Goal: Task Accomplishment & Management: Use online tool/utility

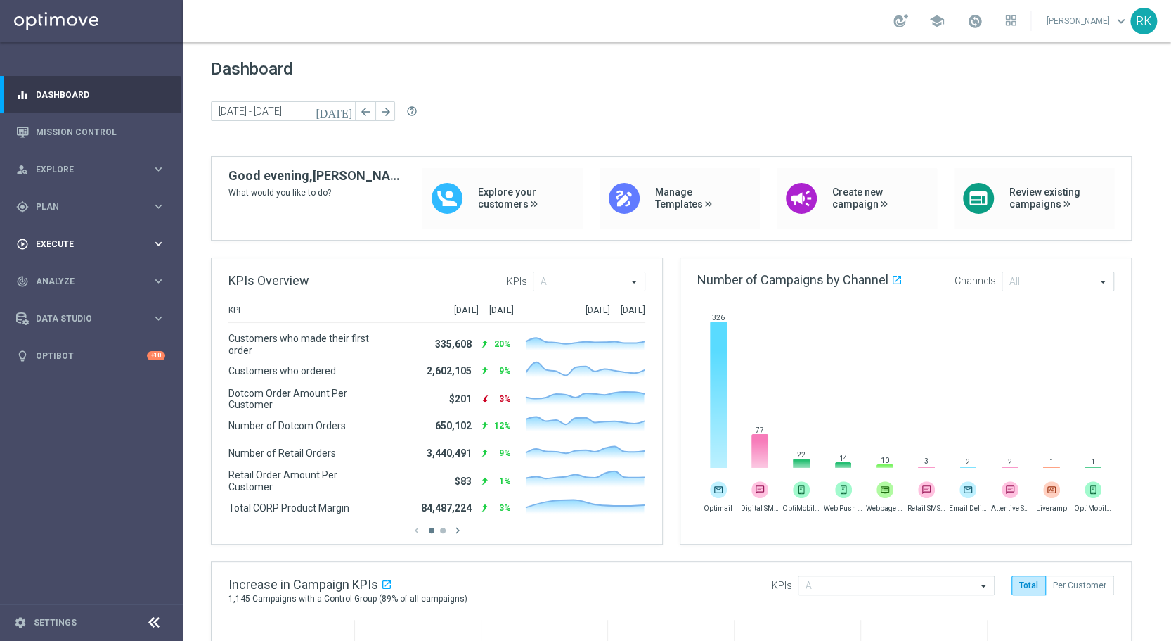
click at [51, 236] on div "play_circle_outline Execute keyboard_arrow_right" at bounding box center [90, 243] width 181 height 37
click at [49, 173] on span "Explore" at bounding box center [94, 169] width 116 height 8
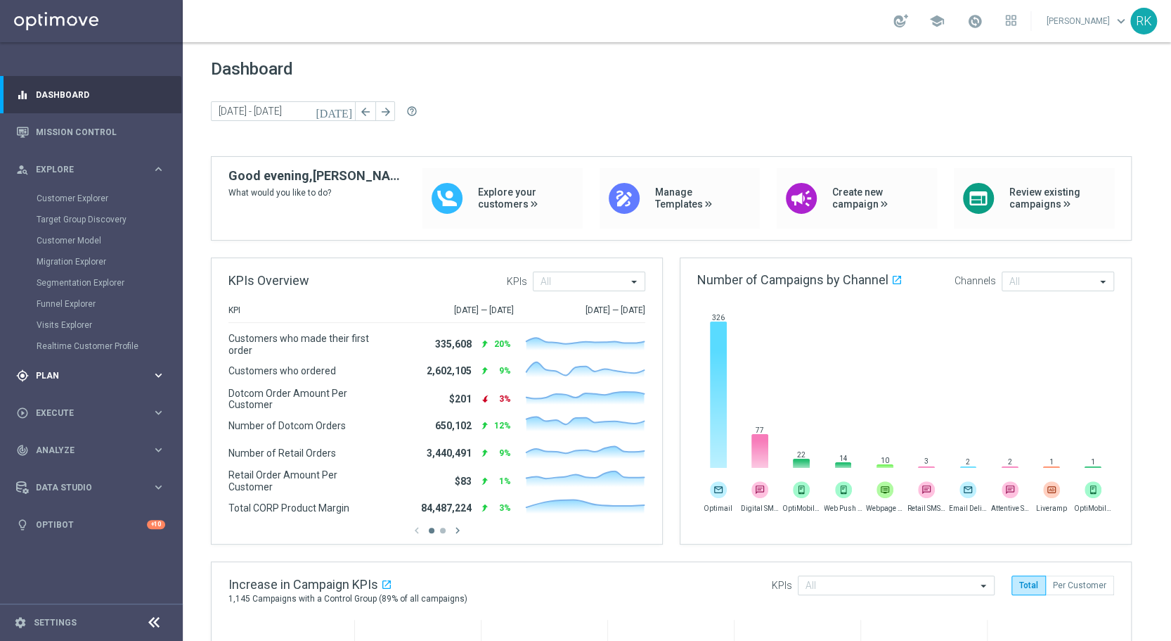
click at [59, 367] on div "gps_fixed Plan keyboard_arrow_right" at bounding box center [90, 375] width 181 height 37
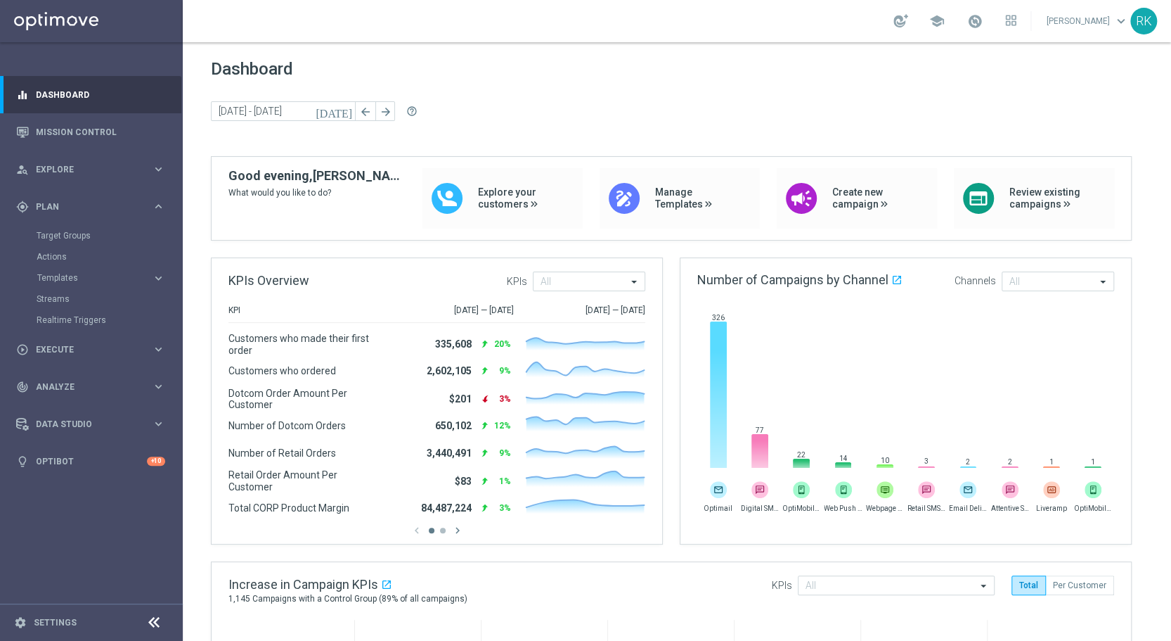
click at [52, 271] on accordion "Templates keyboard_arrow_right Optimail OptiMobile In-App OptiMobile Push Web P…" at bounding box center [109, 277] width 145 height 21
click at [53, 277] on span "Templates" at bounding box center [87, 278] width 101 height 8
click at [61, 295] on link "Optimail" at bounding box center [95, 298] width 103 height 11
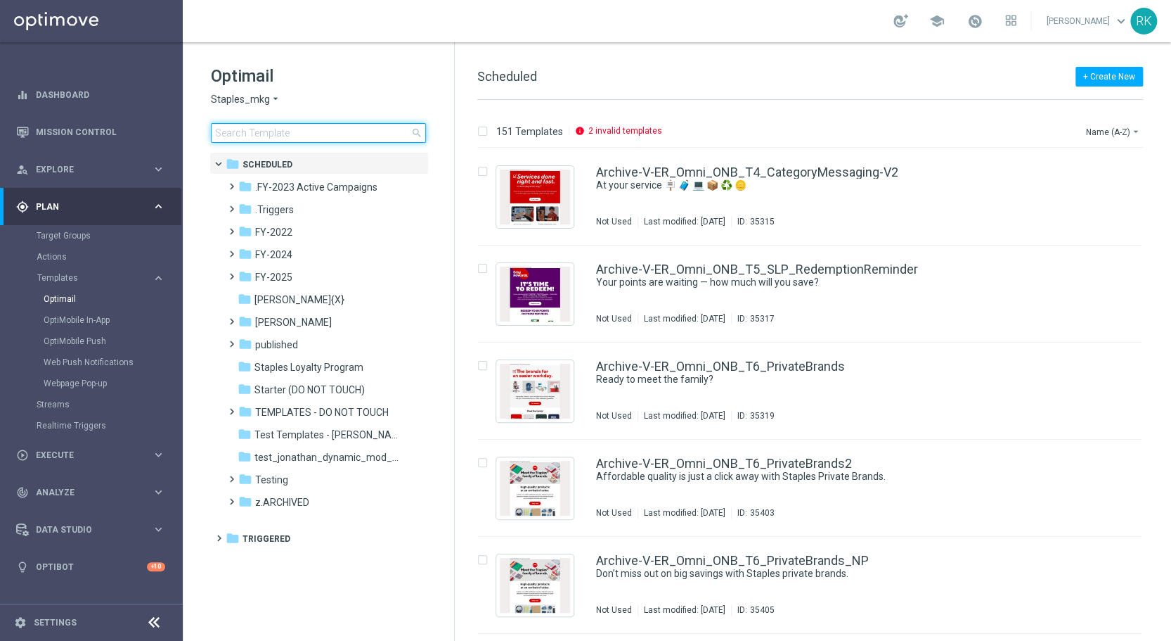
click at [267, 137] on input at bounding box center [318, 133] width 215 height 20
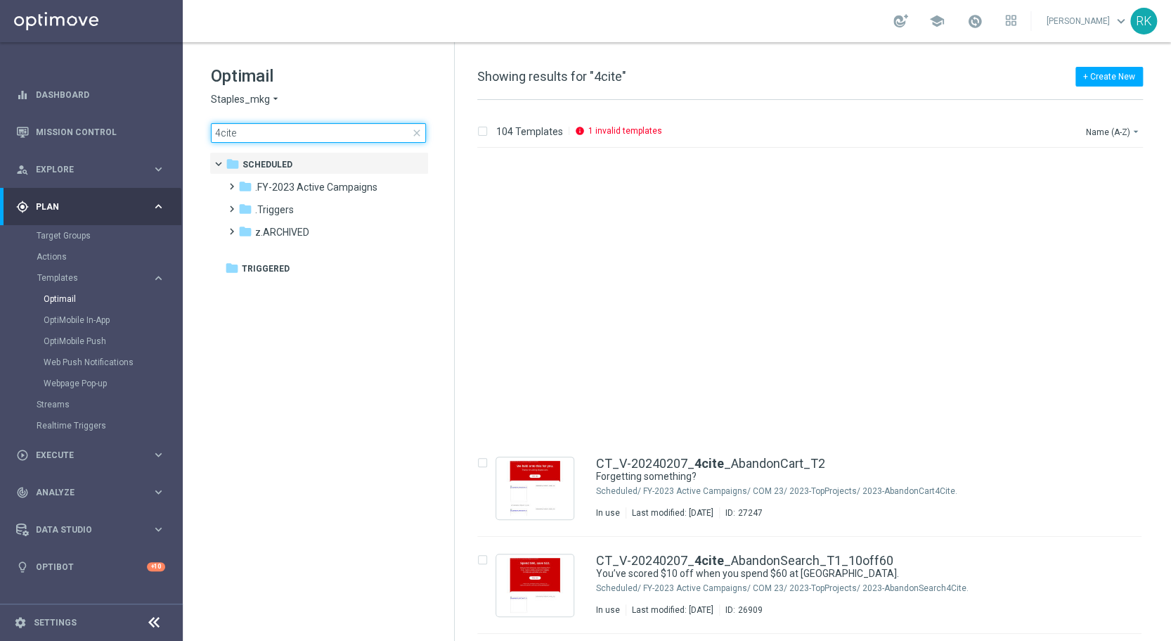
type input "4cite"
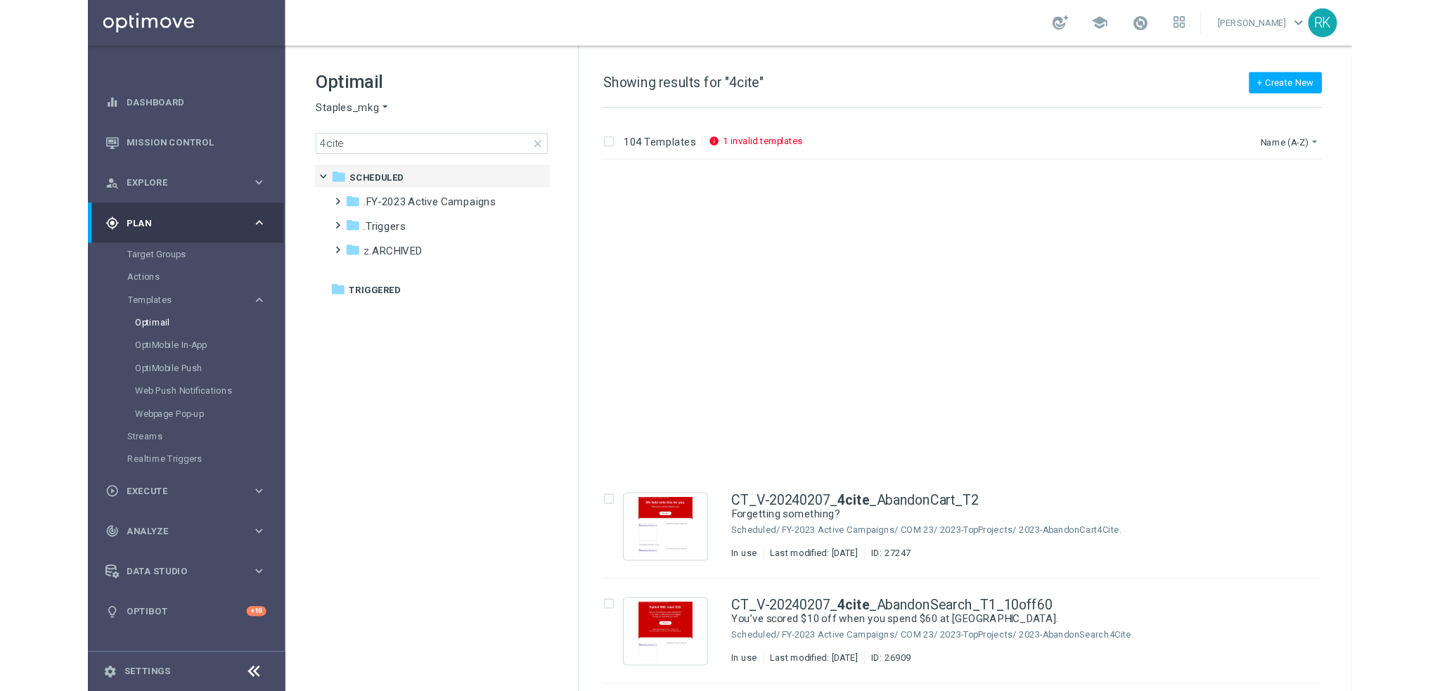
scroll to position [352, 0]
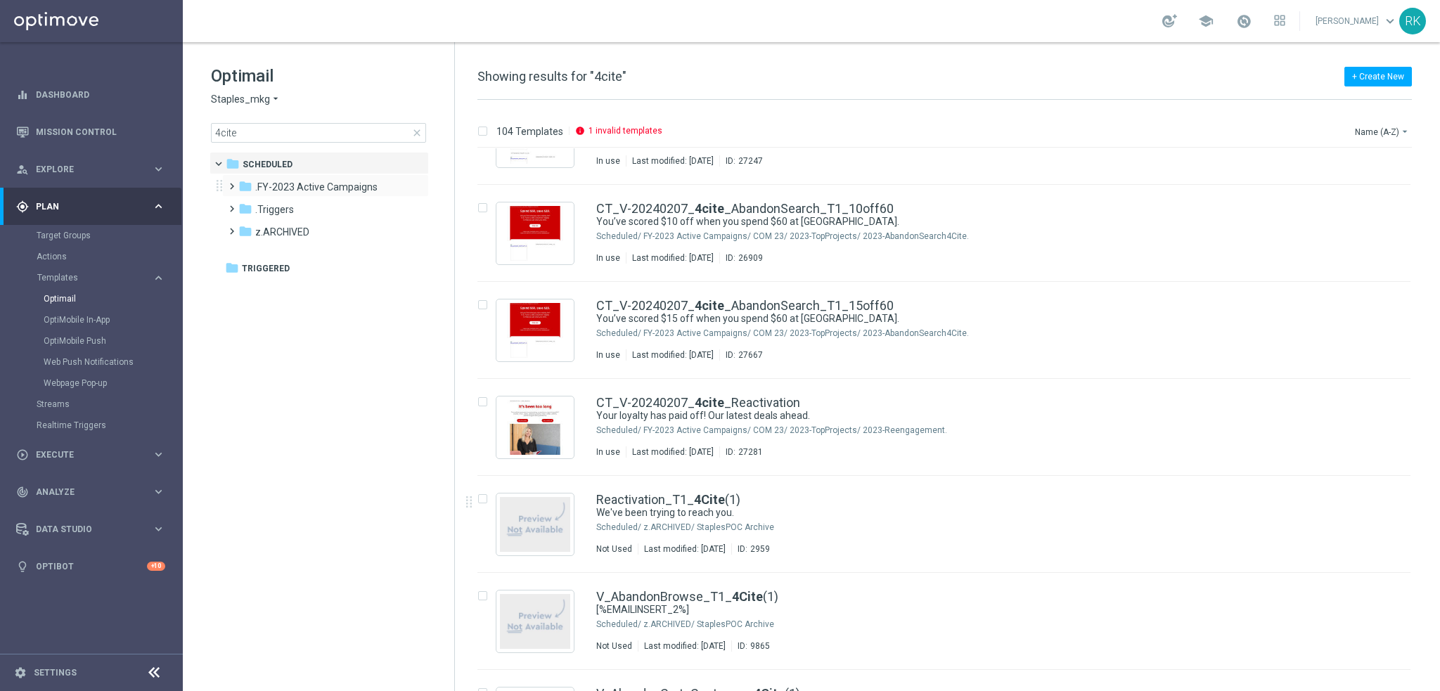
click at [231, 183] on span at bounding box center [229, 180] width 6 height 6
click at [243, 205] on span at bounding box center [243, 203] width 6 height 6
click at [302, 233] on span "2023-TopProjects" at bounding box center [322, 232] width 79 height 13
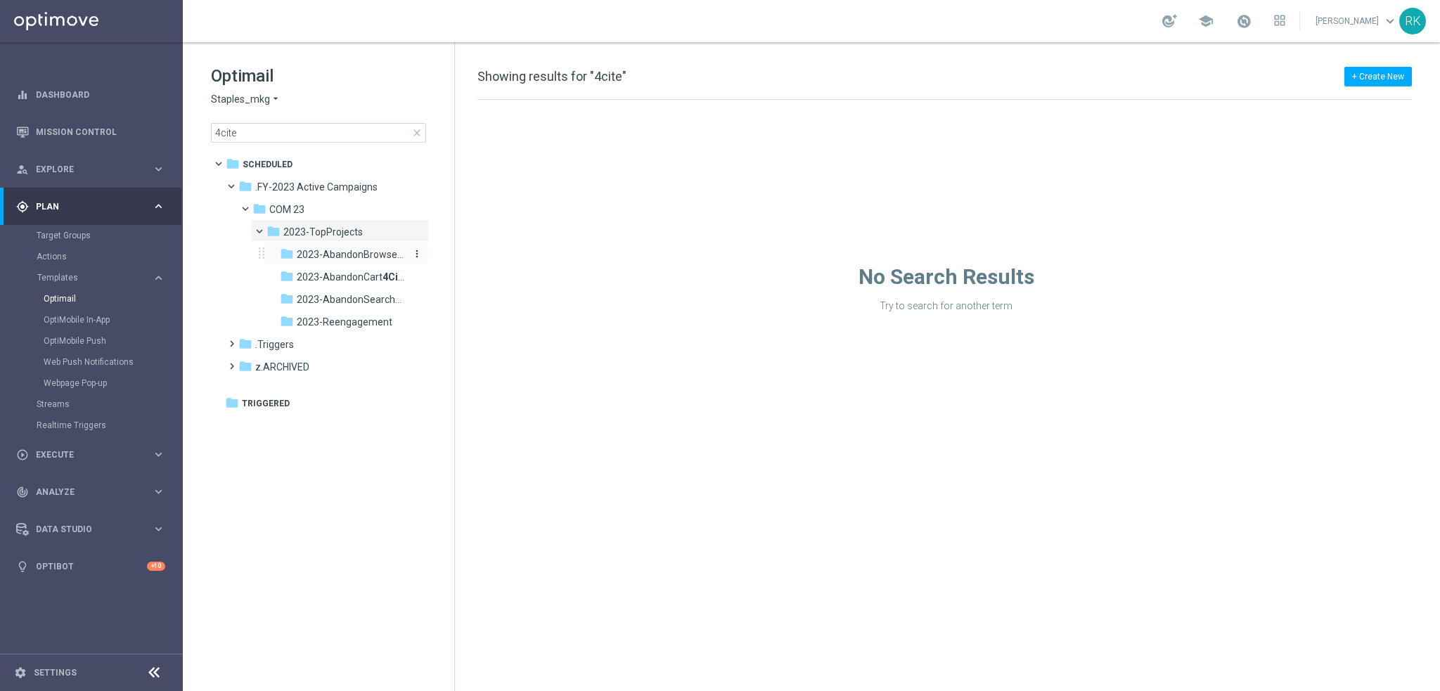
click at [346, 258] on span "2023-AbandonBrowse 4Cite" at bounding box center [352, 254] width 110 height 13
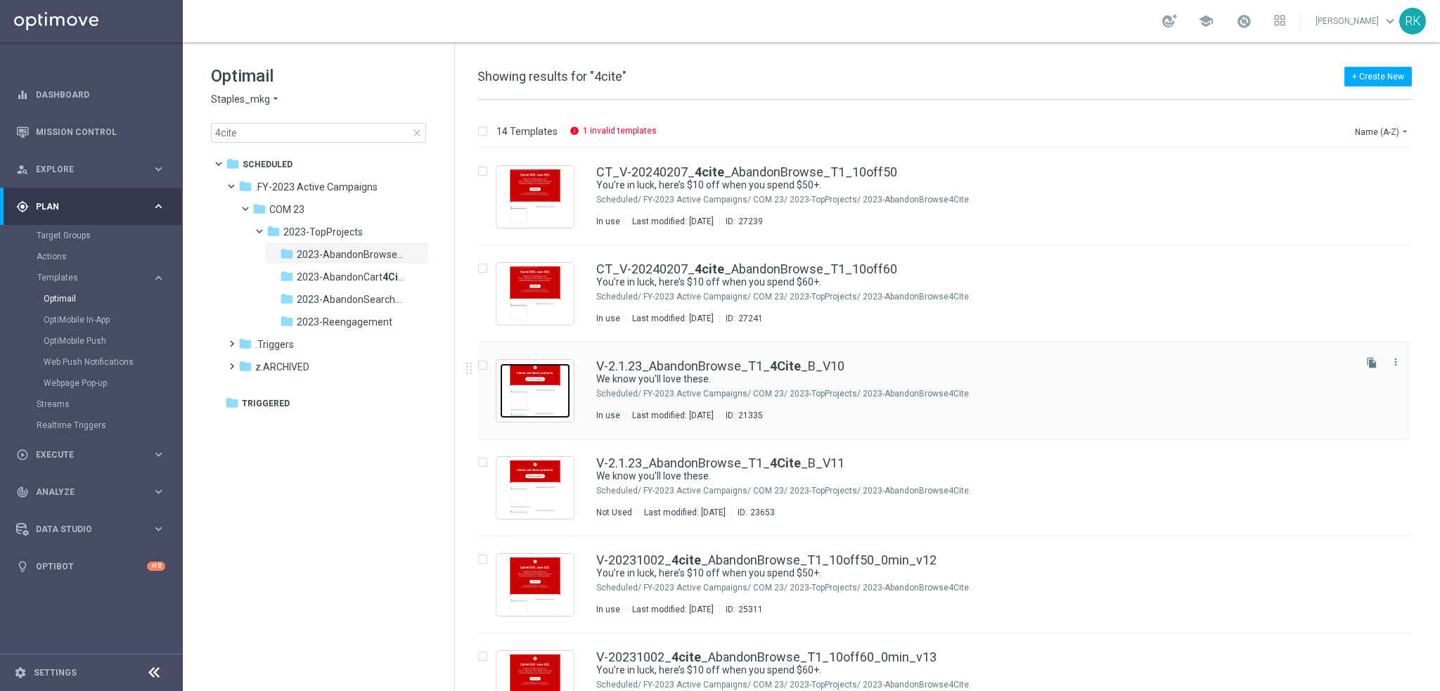
click at [537, 377] on img "Press SPACE to select this row." at bounding box center [535, 391] width 70 height 55
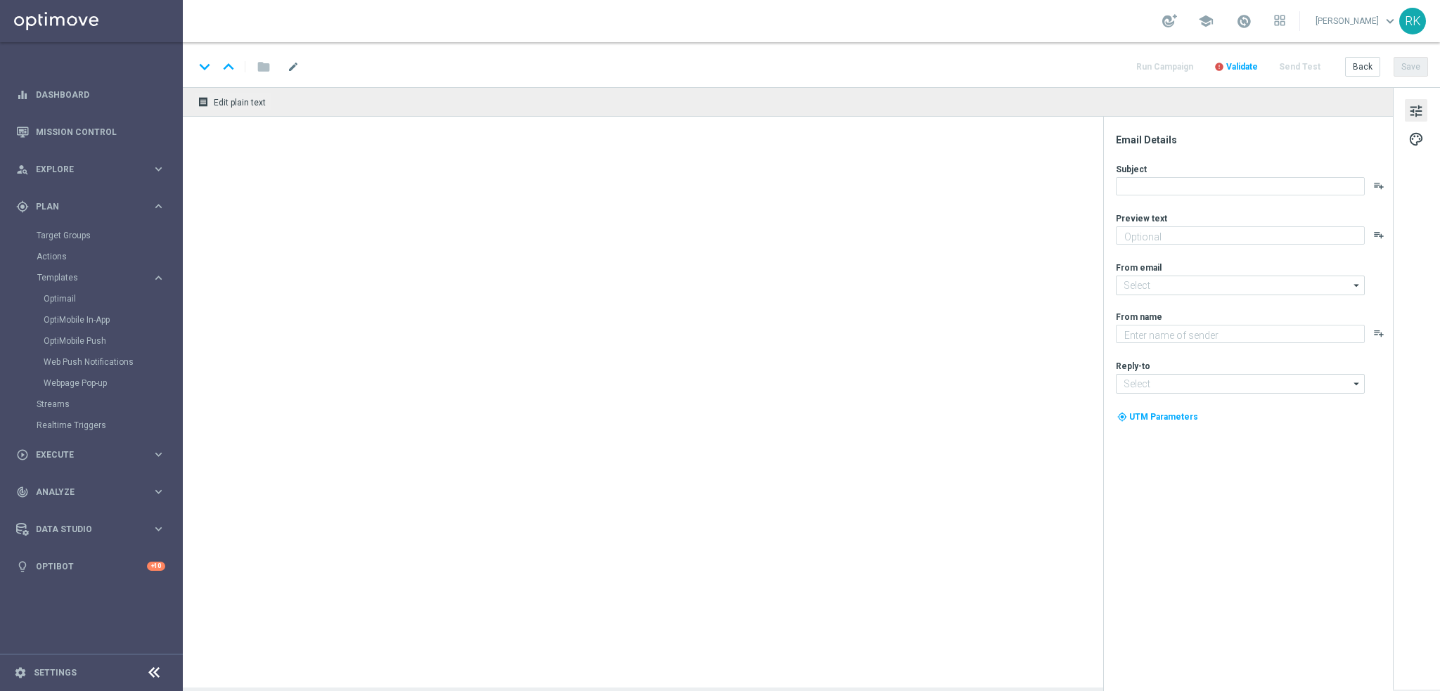
type textarea "Here are some items just for you."
type textarea "Staples"
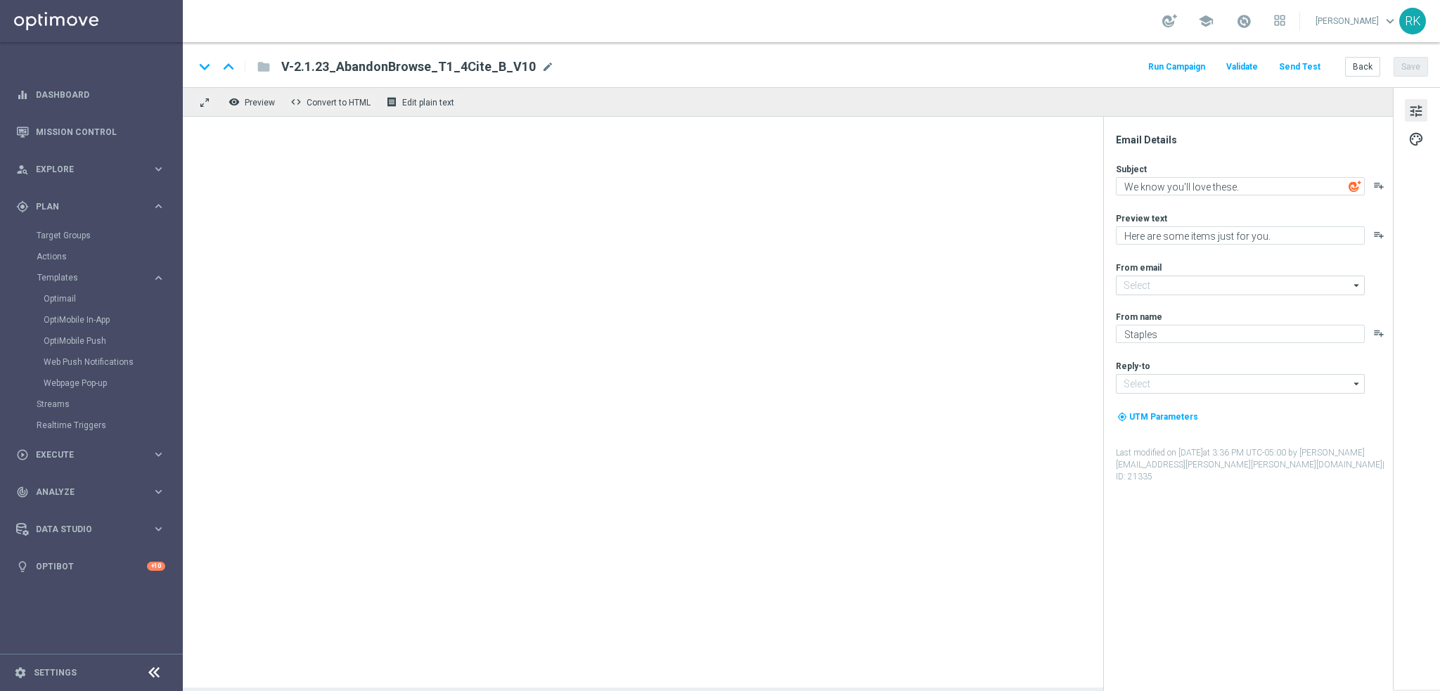
type input "[EMAIL_ADDRESS][DOMAIN_NAME]"
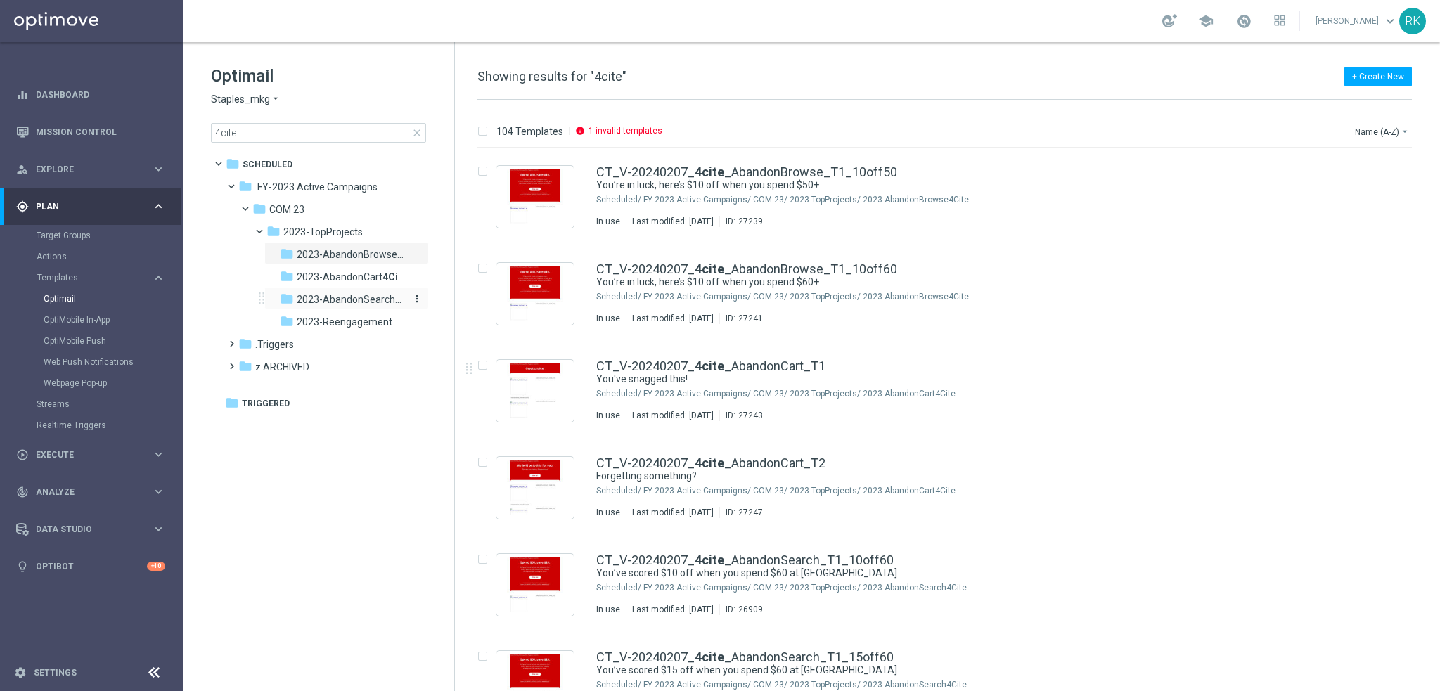
click at [340, 302] on span "2023-AbandonSearch 4Cite" at bounding box center [352, 299] width 110 height 13
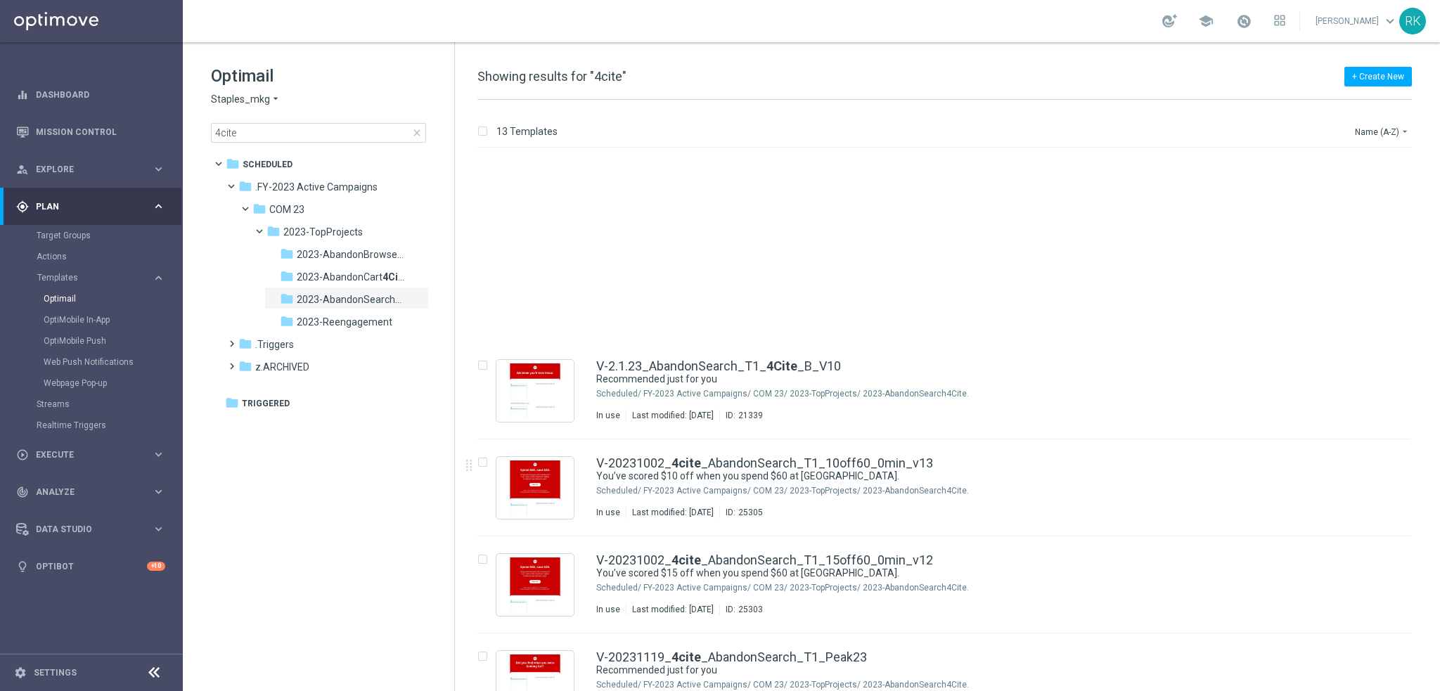
scroll to position [211, 0]
